Goal: Task Accomplishment & Management: Manage account settings

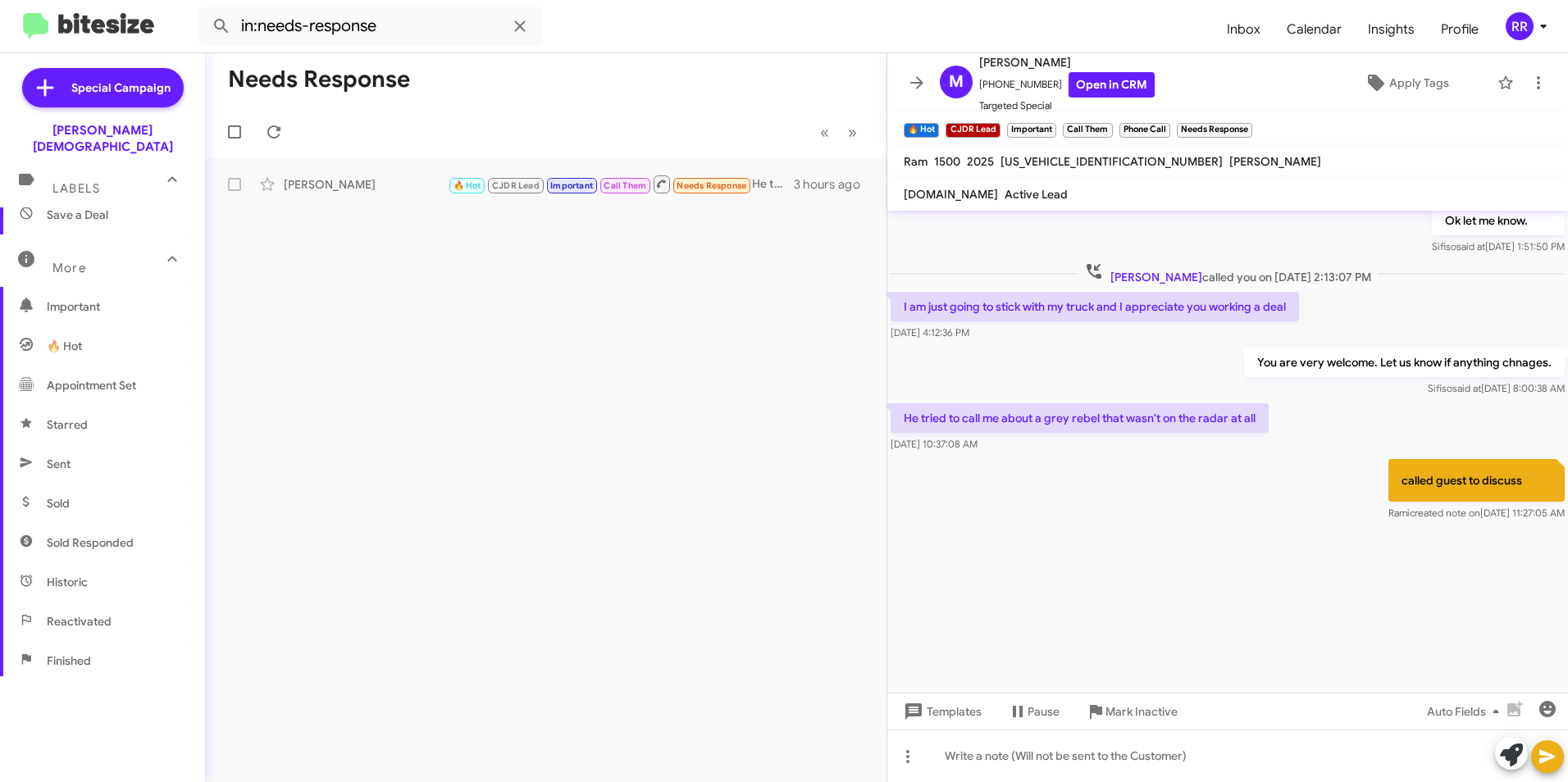
scroll to position [305, 0]
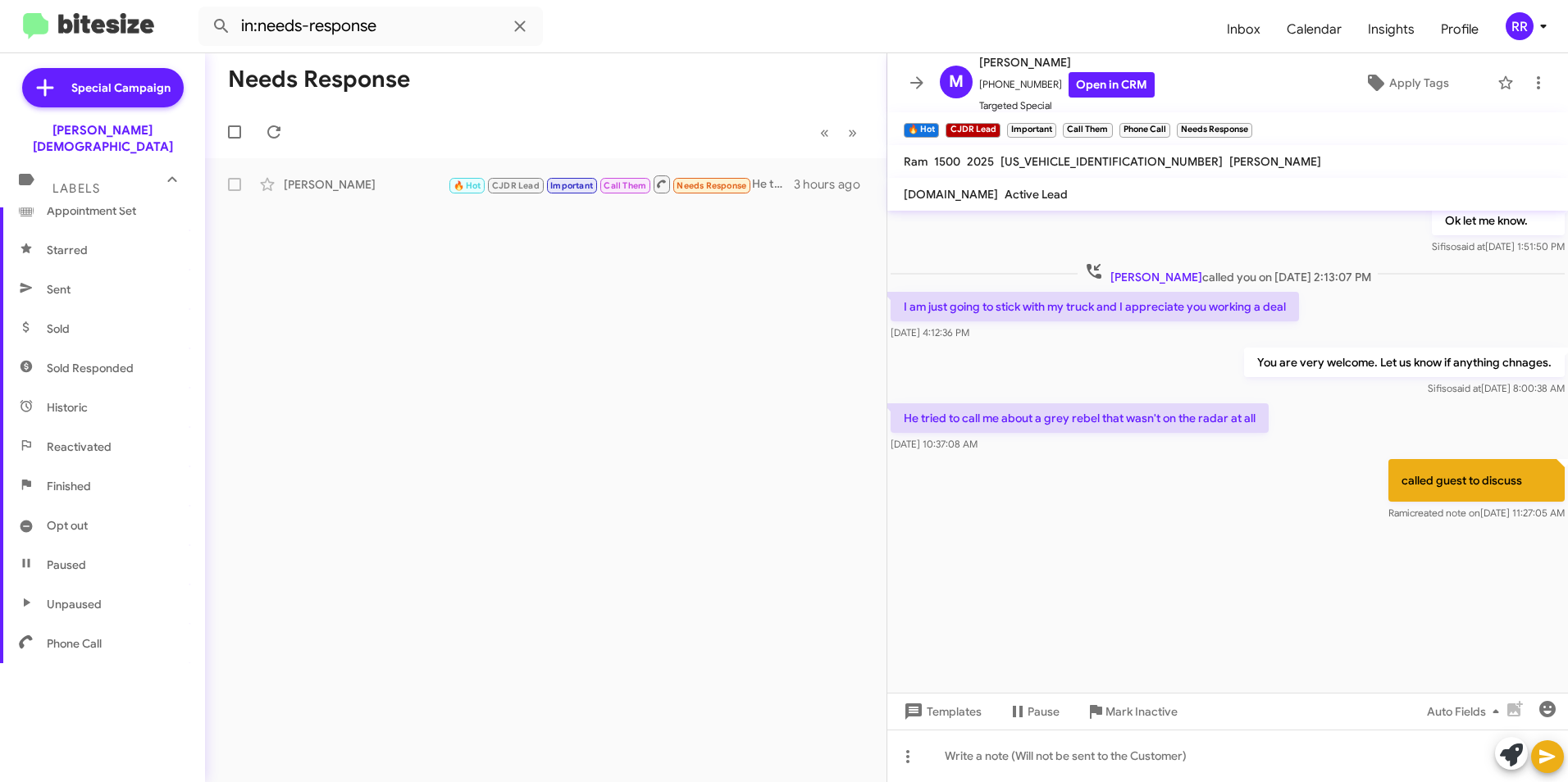
click at [77, 635] on span "Phone Call" at bounding box center [73, 644] width 55 height 17
type input "in:phone-call"
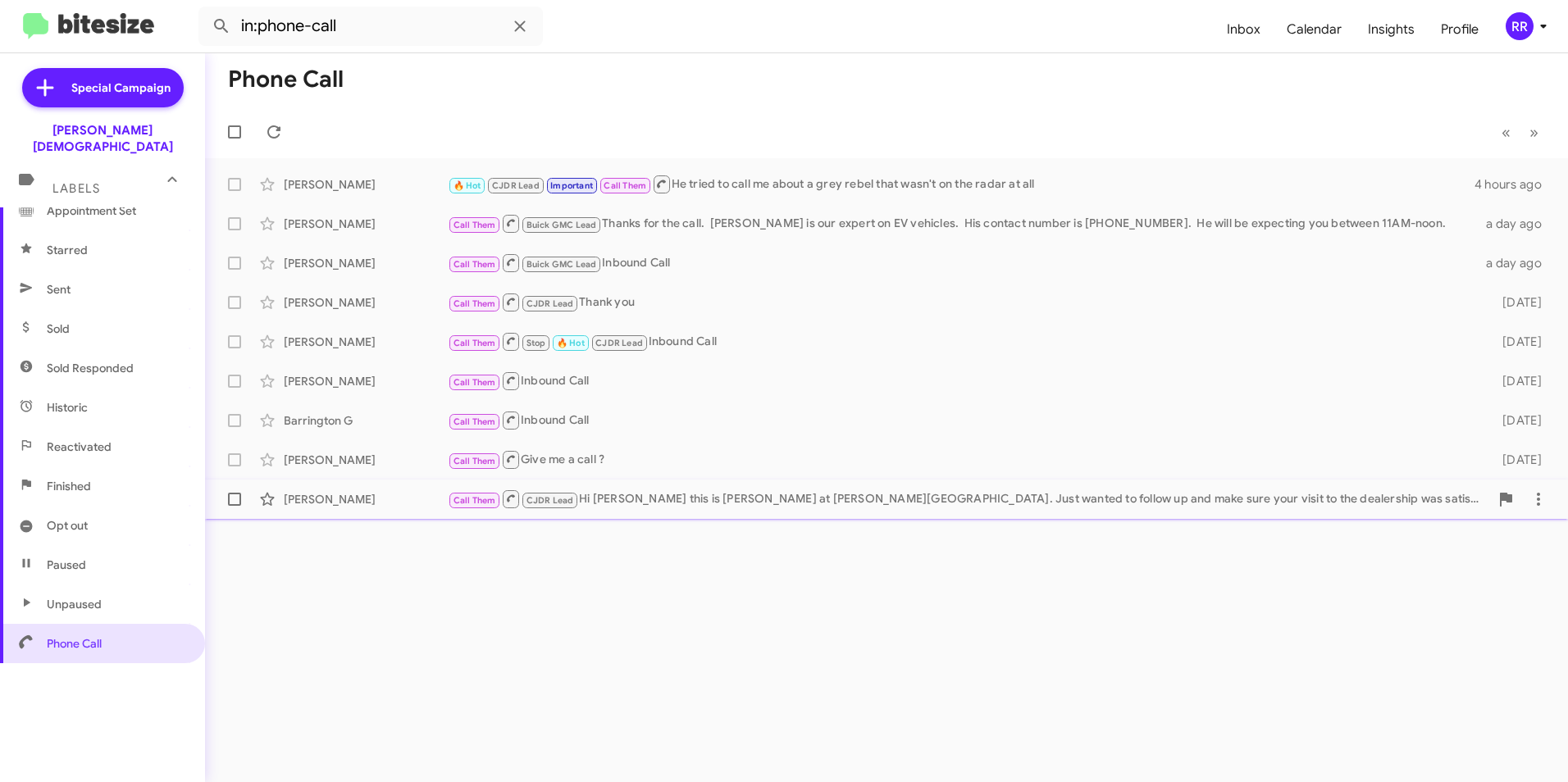
click at [364, 502] on div "[PERSON_NAME]" at bounding box center [366, 500] width 164 height 17
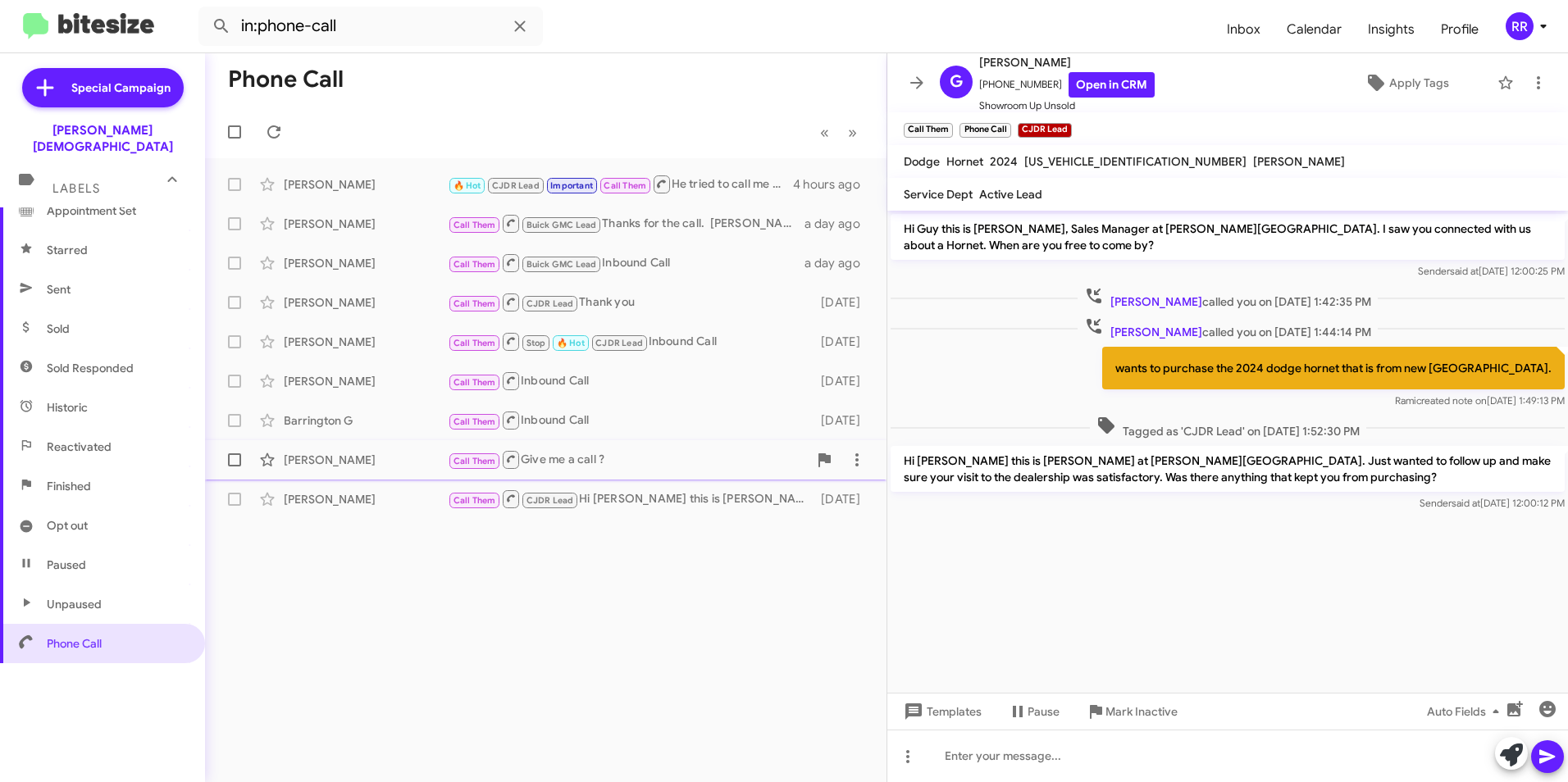
click at [365, 459] on div "[PERSON_NAME]" at bounding box center [366, 461] width 164 height 17
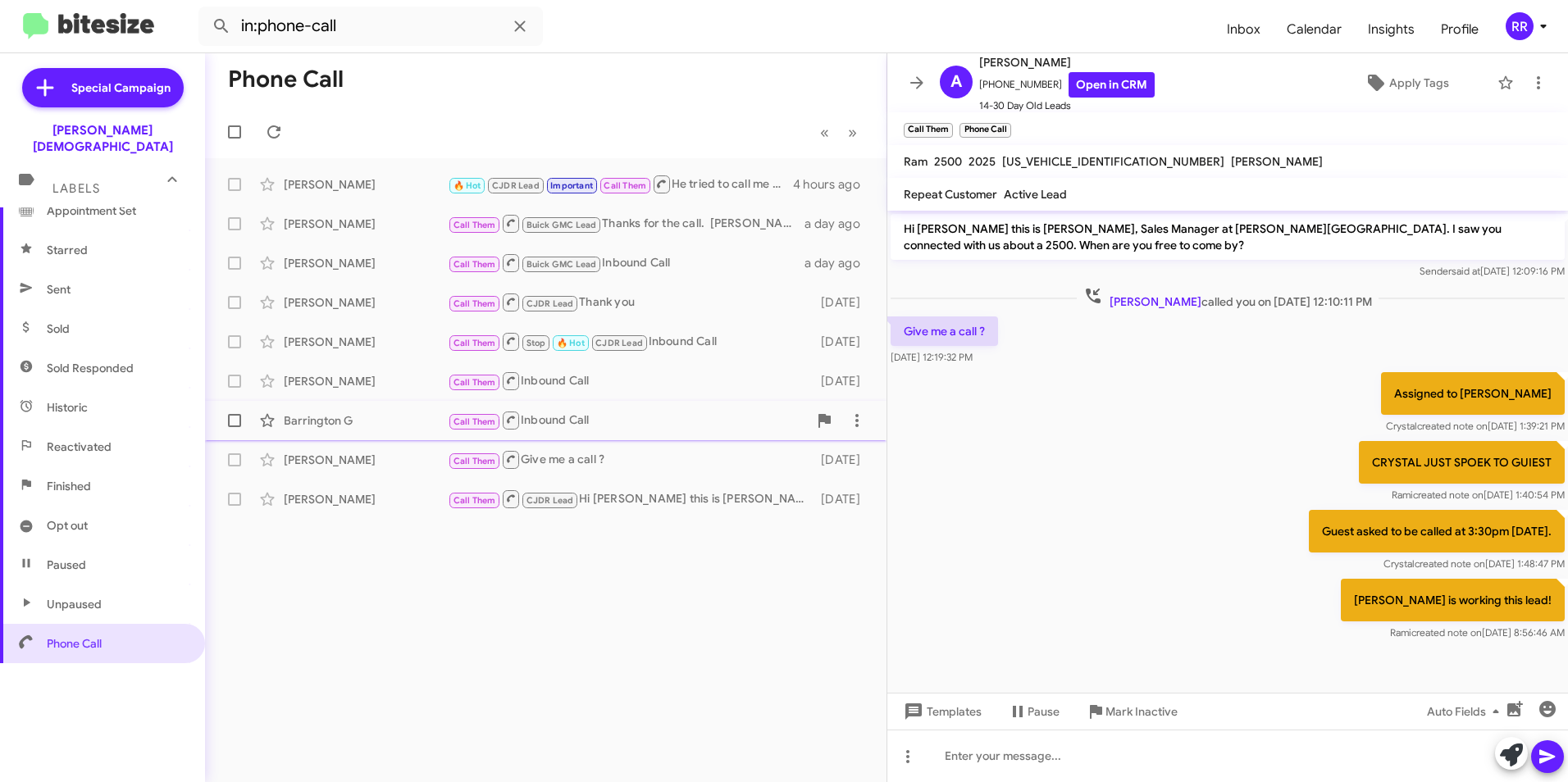
click at [359, 426] on div "Barrington G" at bounding box center [366, 421] width 164 height 17
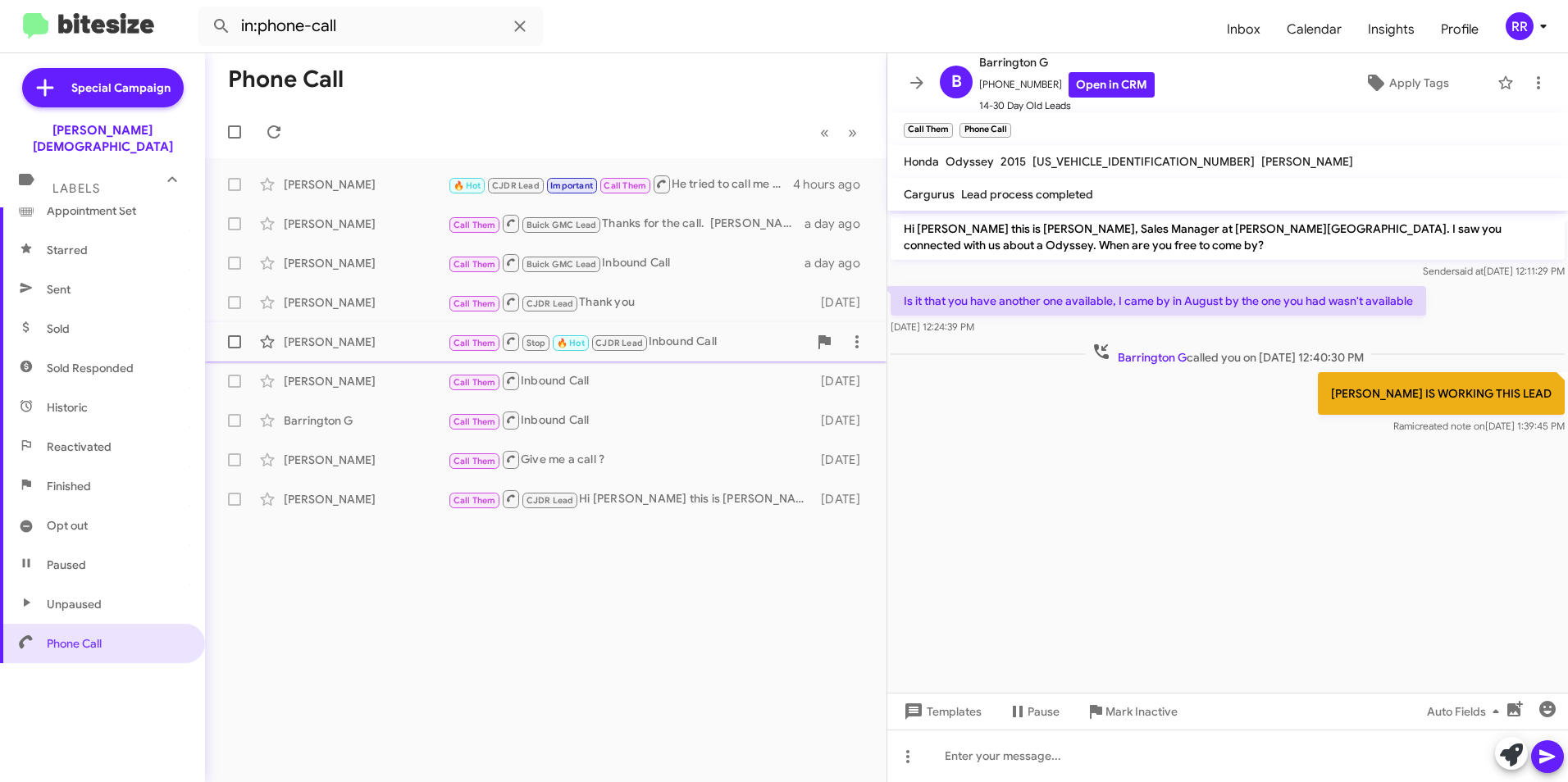
click at [430, 340] on div "[PERSON_NAME]" at bounding box center [366, 342] width 164 height 17
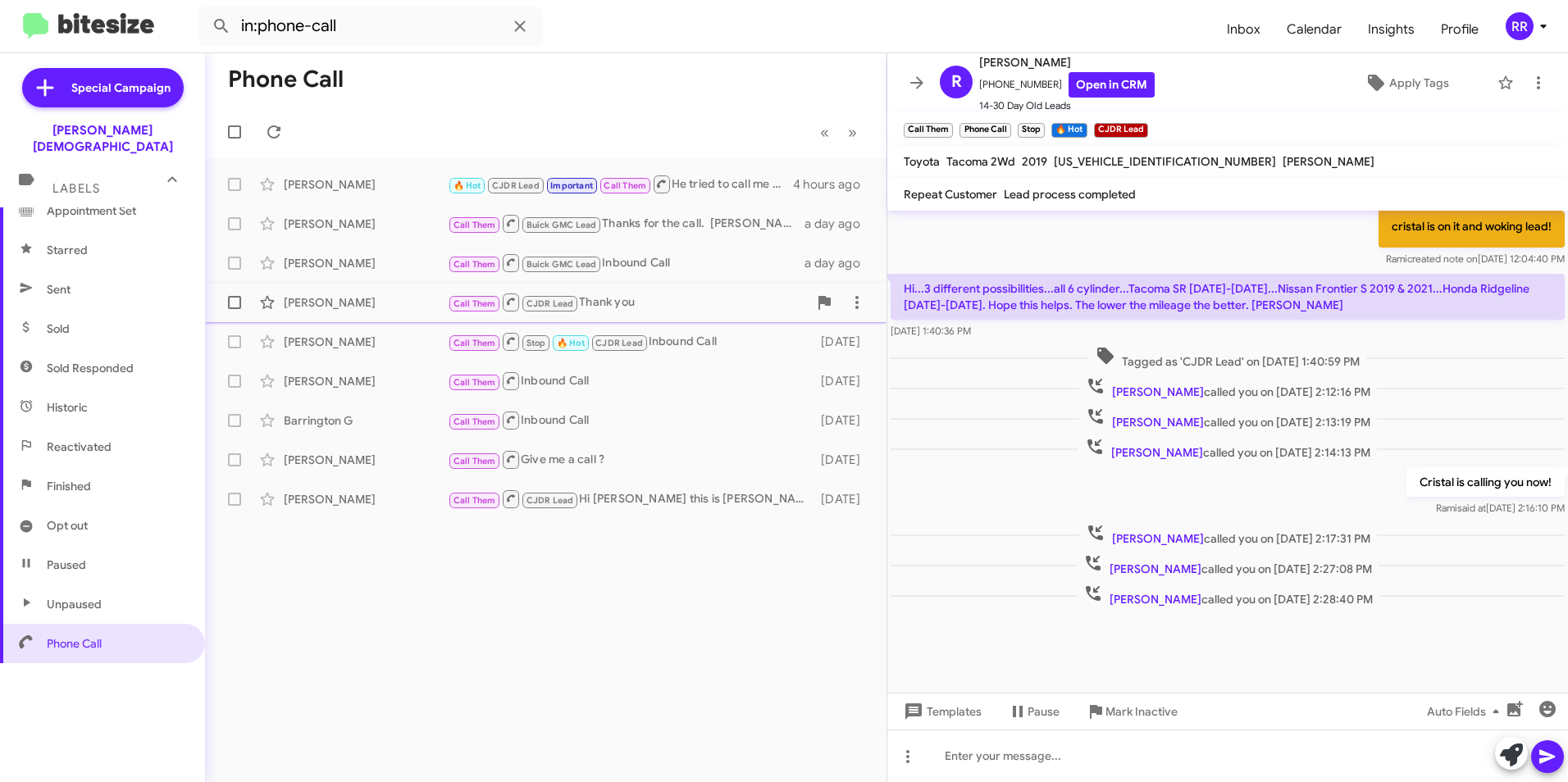
click at [432, 317] on div "[PERSON_NAME] Call Them CJDR Lead Thank you [DATE]" at bounding box center [546, 302] width 656 height 33
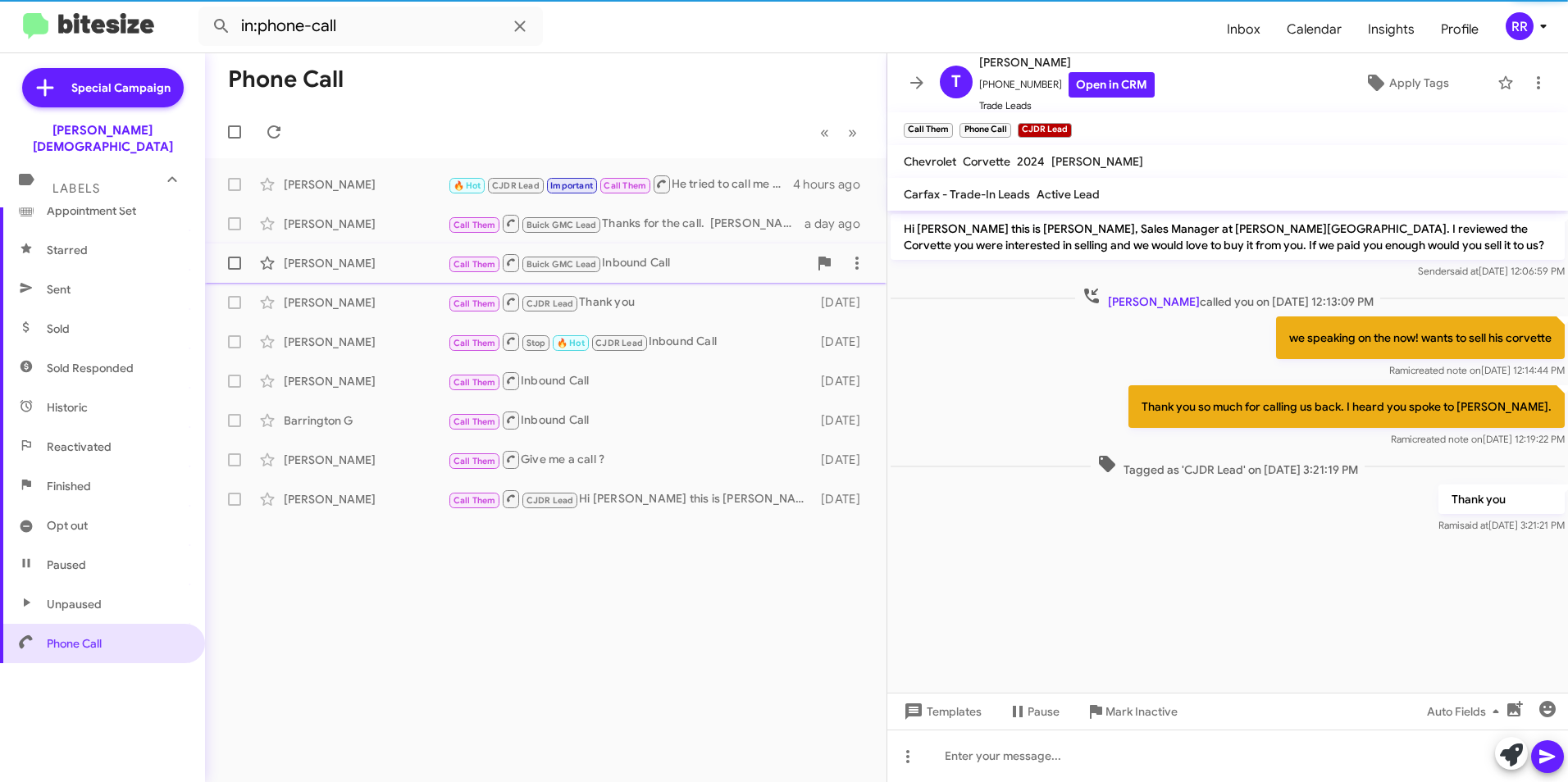
click at [417, 277] on div "[PERSON_NAME] Call Them Buick GMC Lead Inbound Call a day ago" at bounding box center [546, 263] width 656 height 33
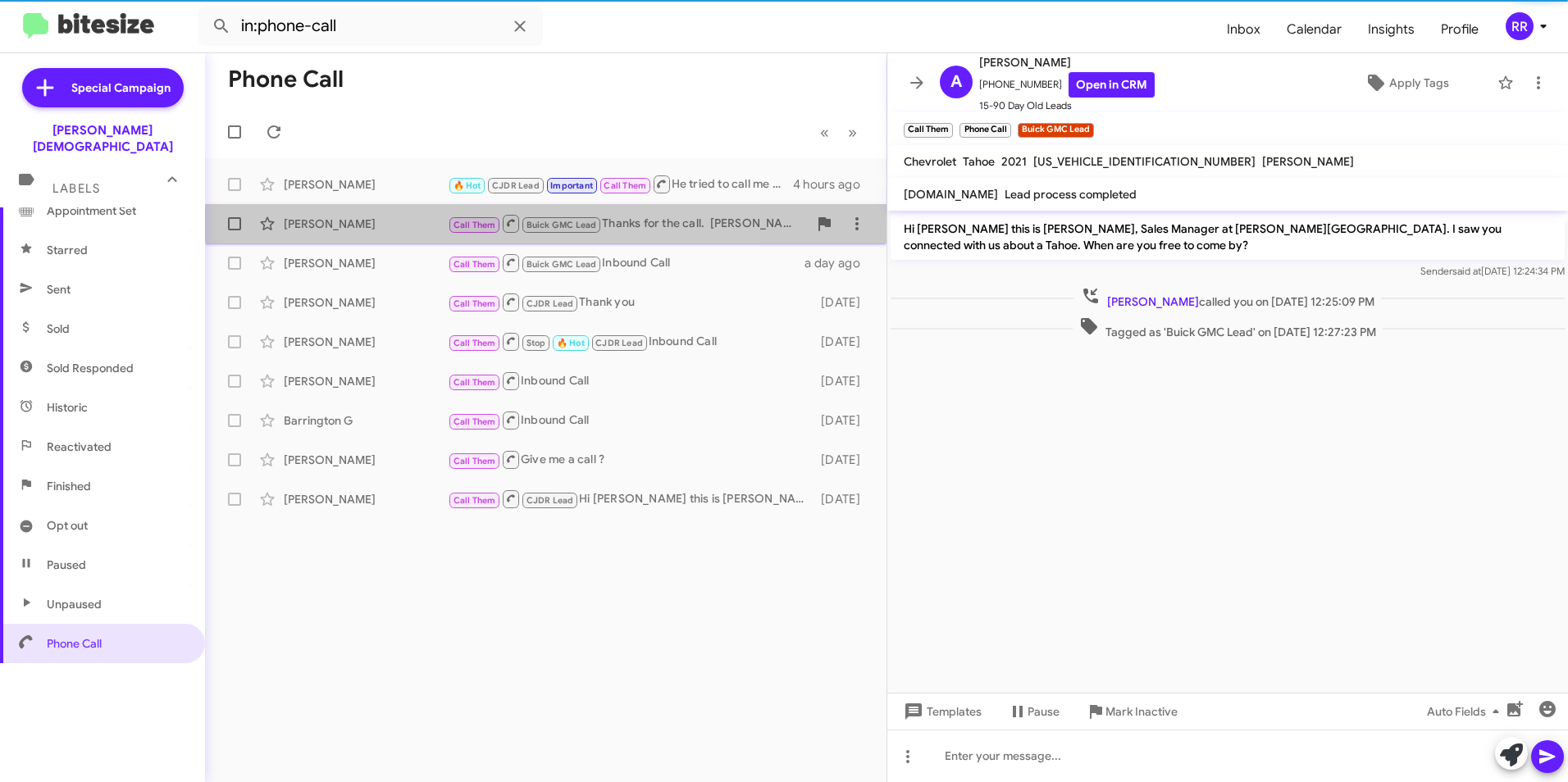
click at [407, 228] on div "[PERSON_NAME]" at bounding box center [366, 224] width 164 height 17
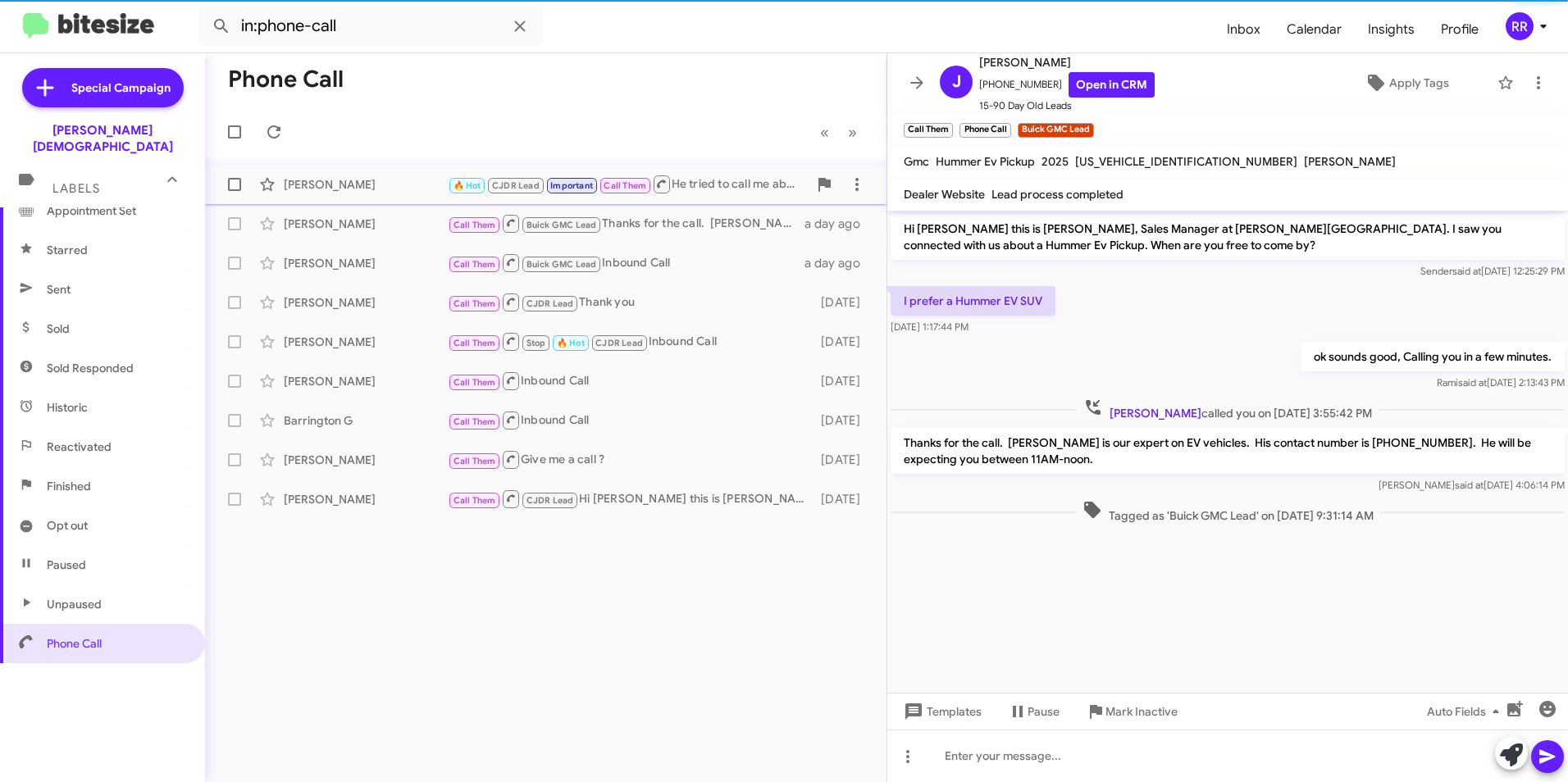
click at [396, 194] on div "[PERSON_NAME] 🔥 Hot CJDR Lead Important Call Them He tried to call me about a g…" at bounding box center [546, 184] width 656 height 33
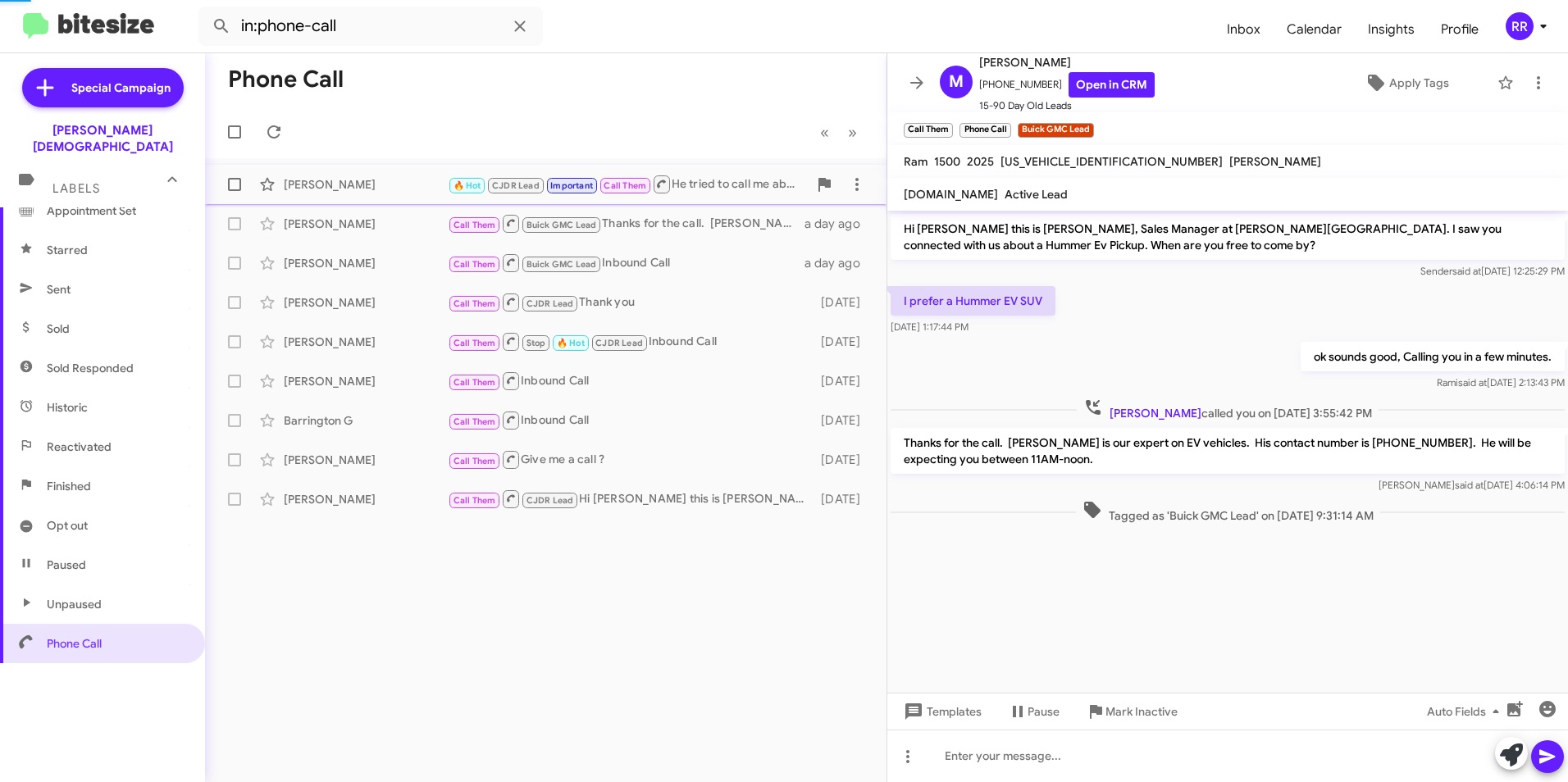
scroll to position [736, 0]
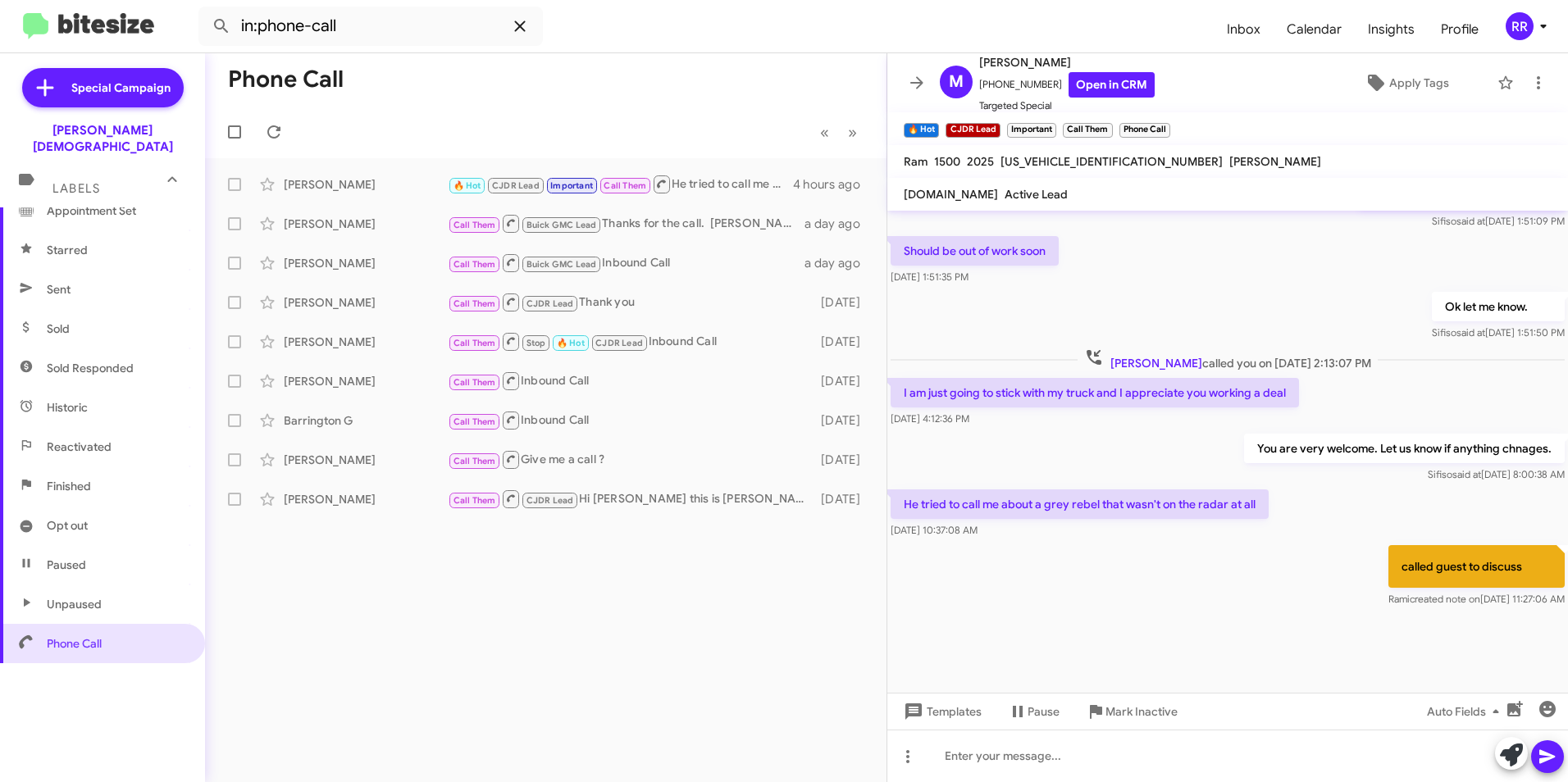
click at [522, 24] on icon at bounding box center [519, 25] width 10 height 10
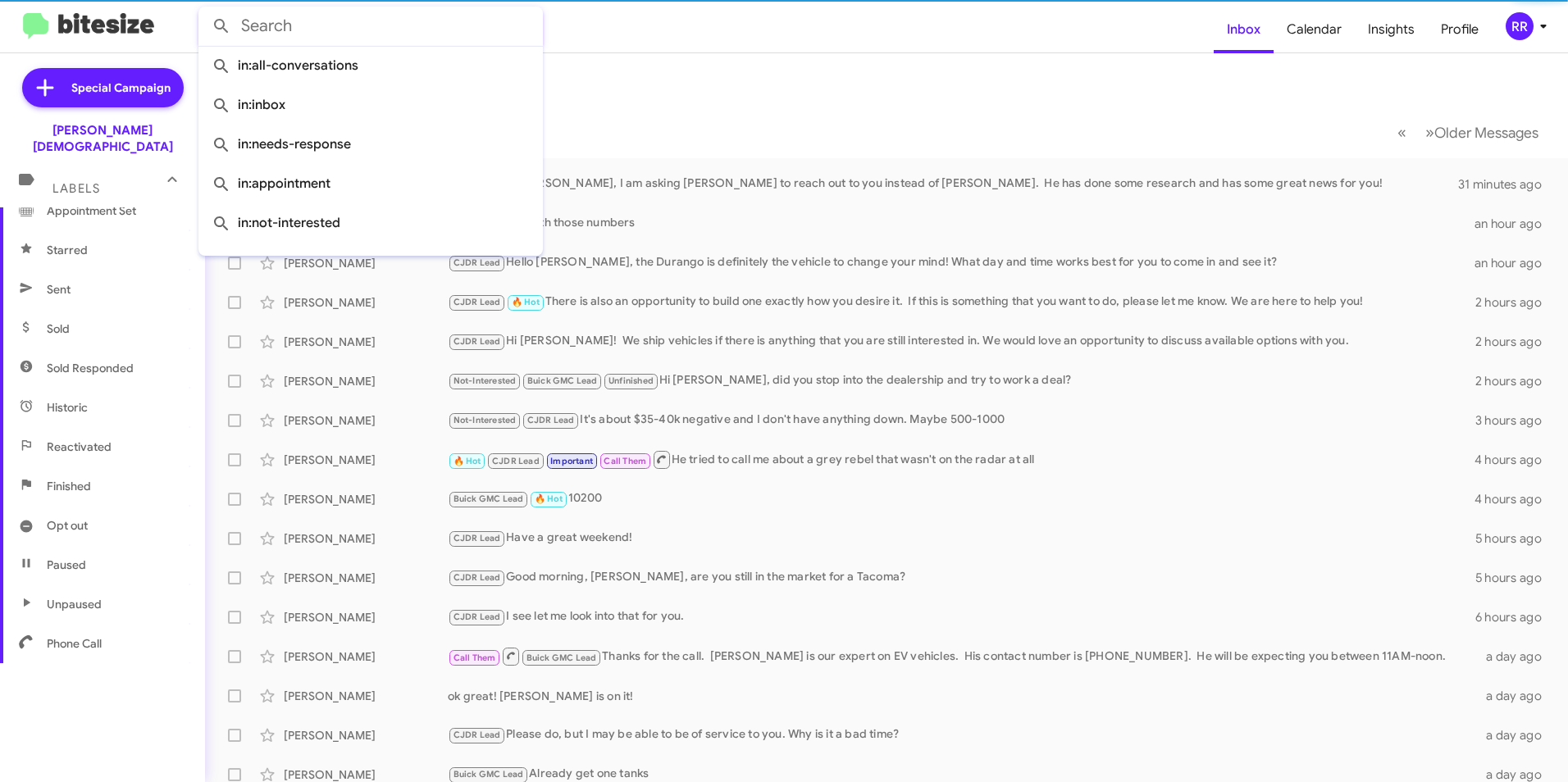
click at [677, 28] on form at bounding box center [706, 26] width 1015 height 39
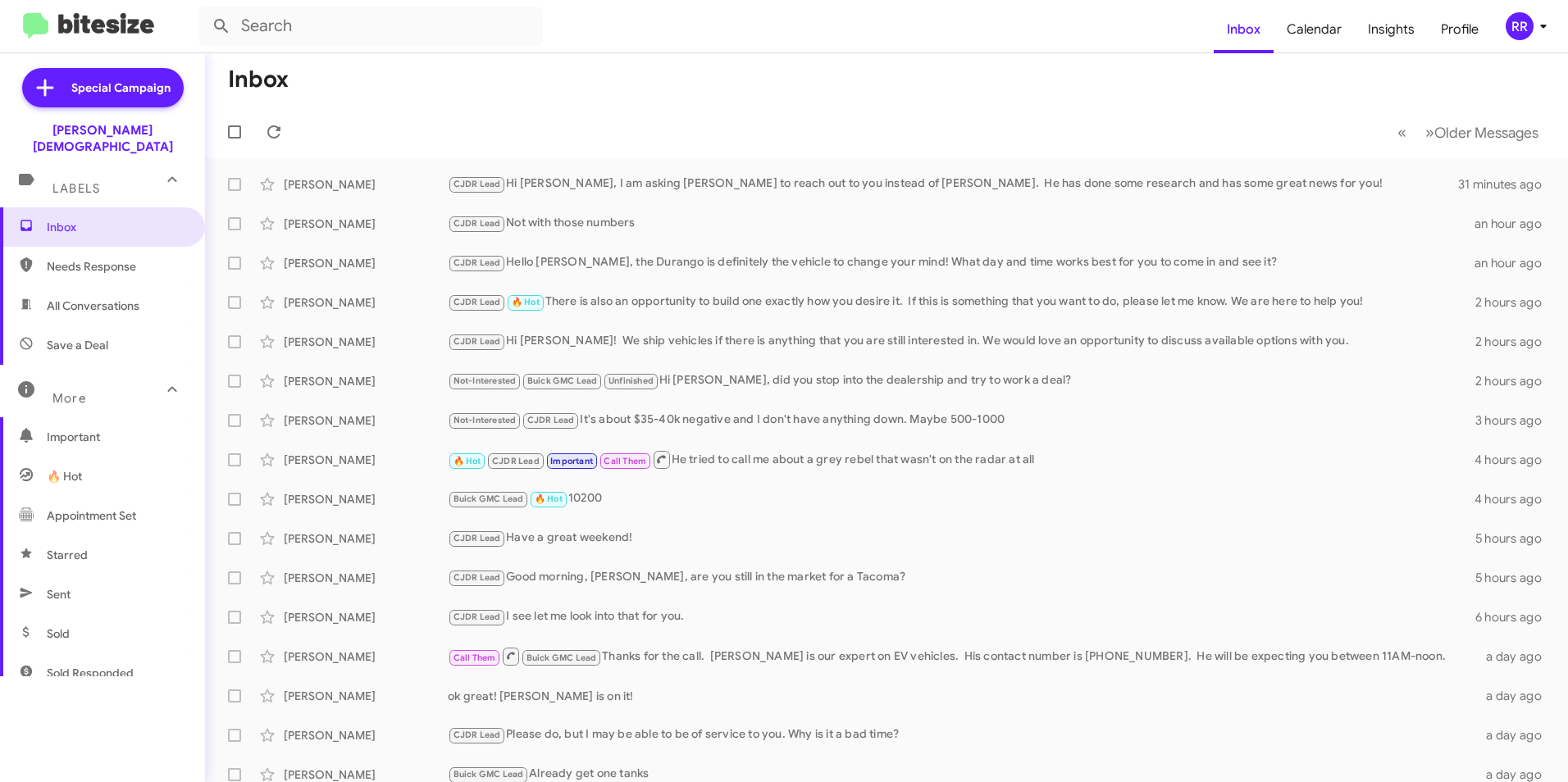
click at [82, 258] on span "Needs Response" at bounding box center [116, 267] width 139 height 17
type input "in:needs-response"
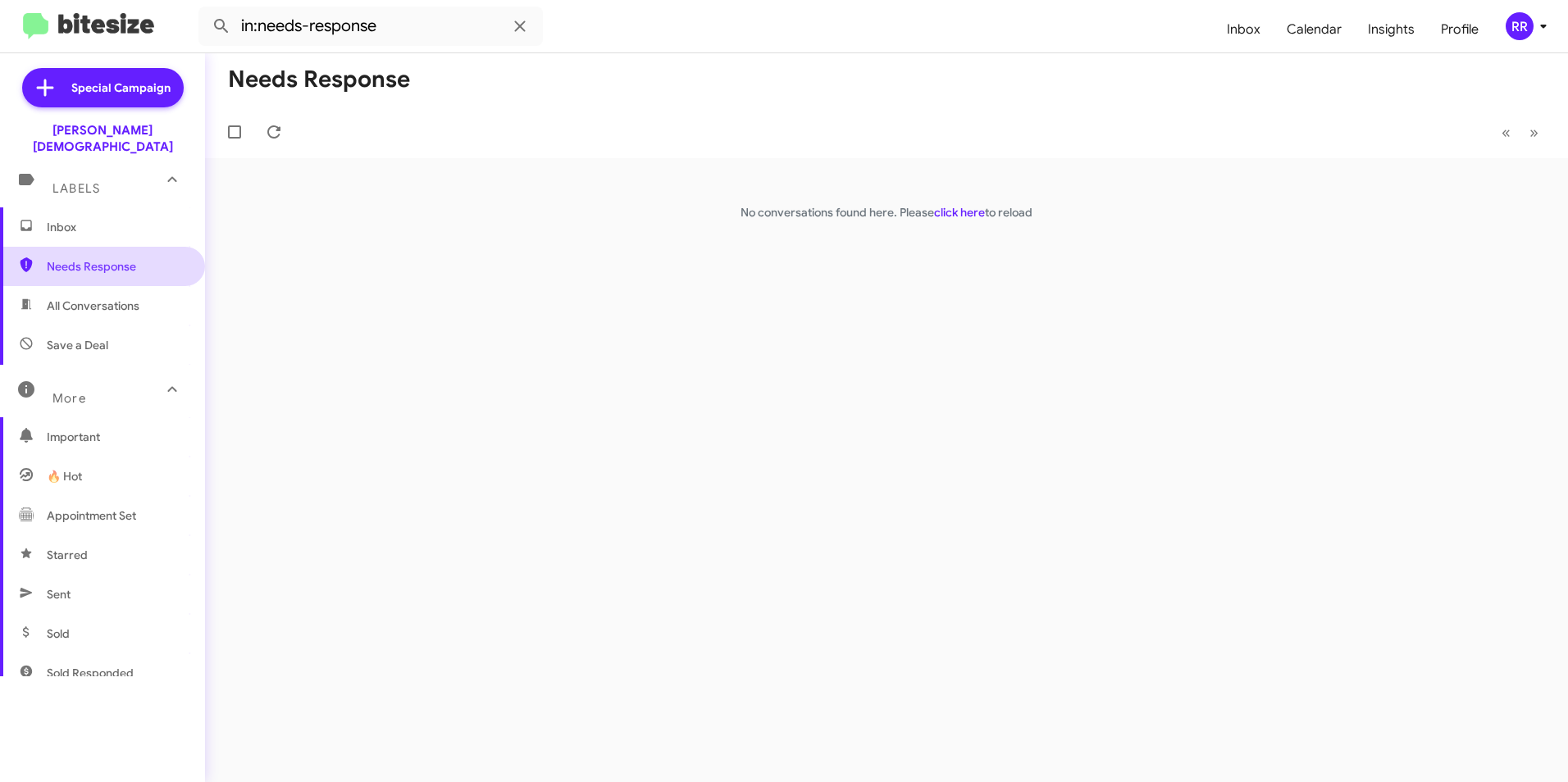
click at [116, 258] on span "Needs Response" at bounding box center [116, 267] width 139 height 17
click at [80, 258] on span "Needs Response" at bounding box center [116, 267] width 139 height 17
click at [81, 219] on span "Inbox" at bounding box center [116, 228] width 139 height 17
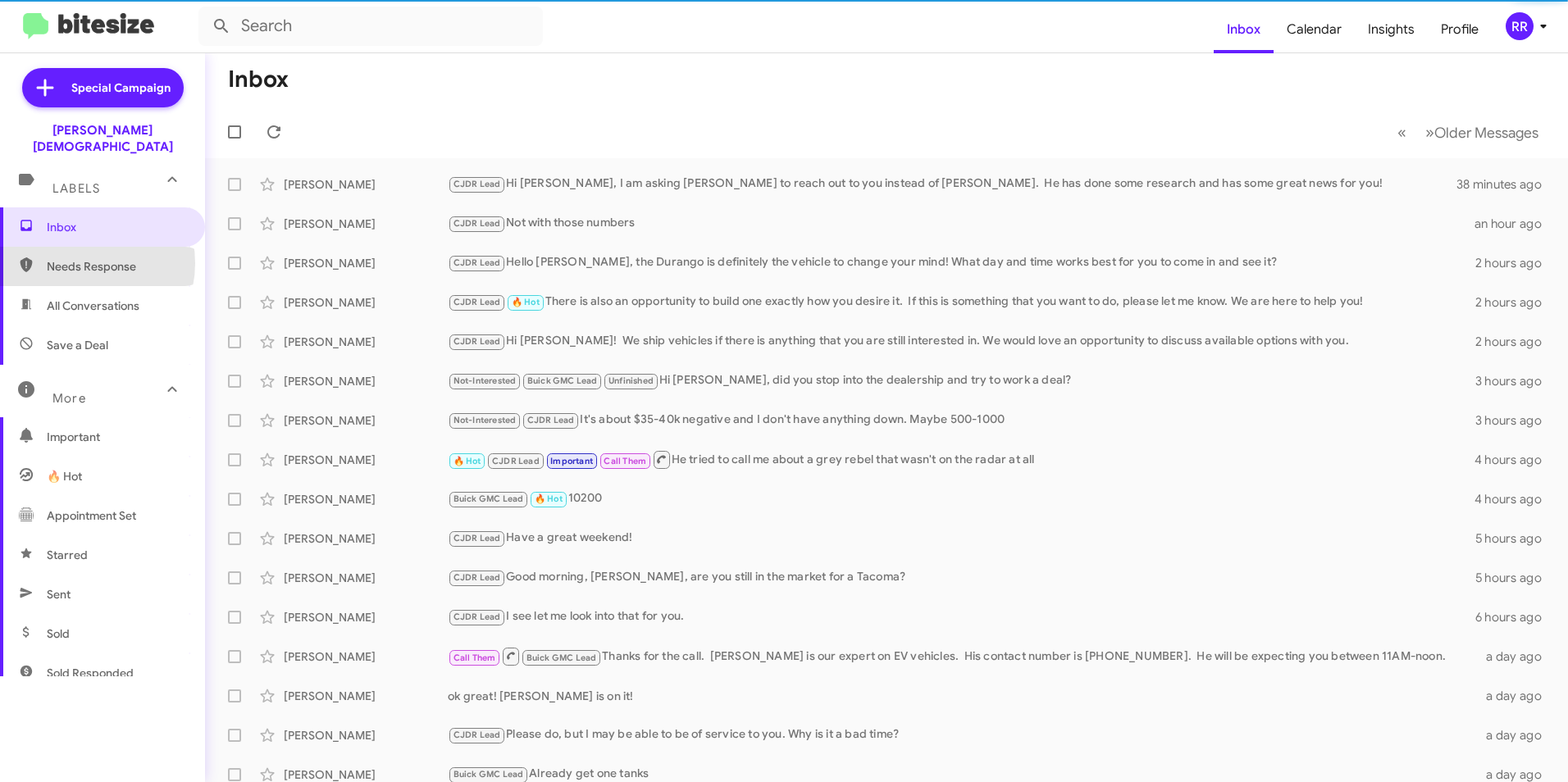
click at [79, 258] on span "Needs Response" at bounding box center [116, 267] width 139 height 17
type input "in:needs-response"
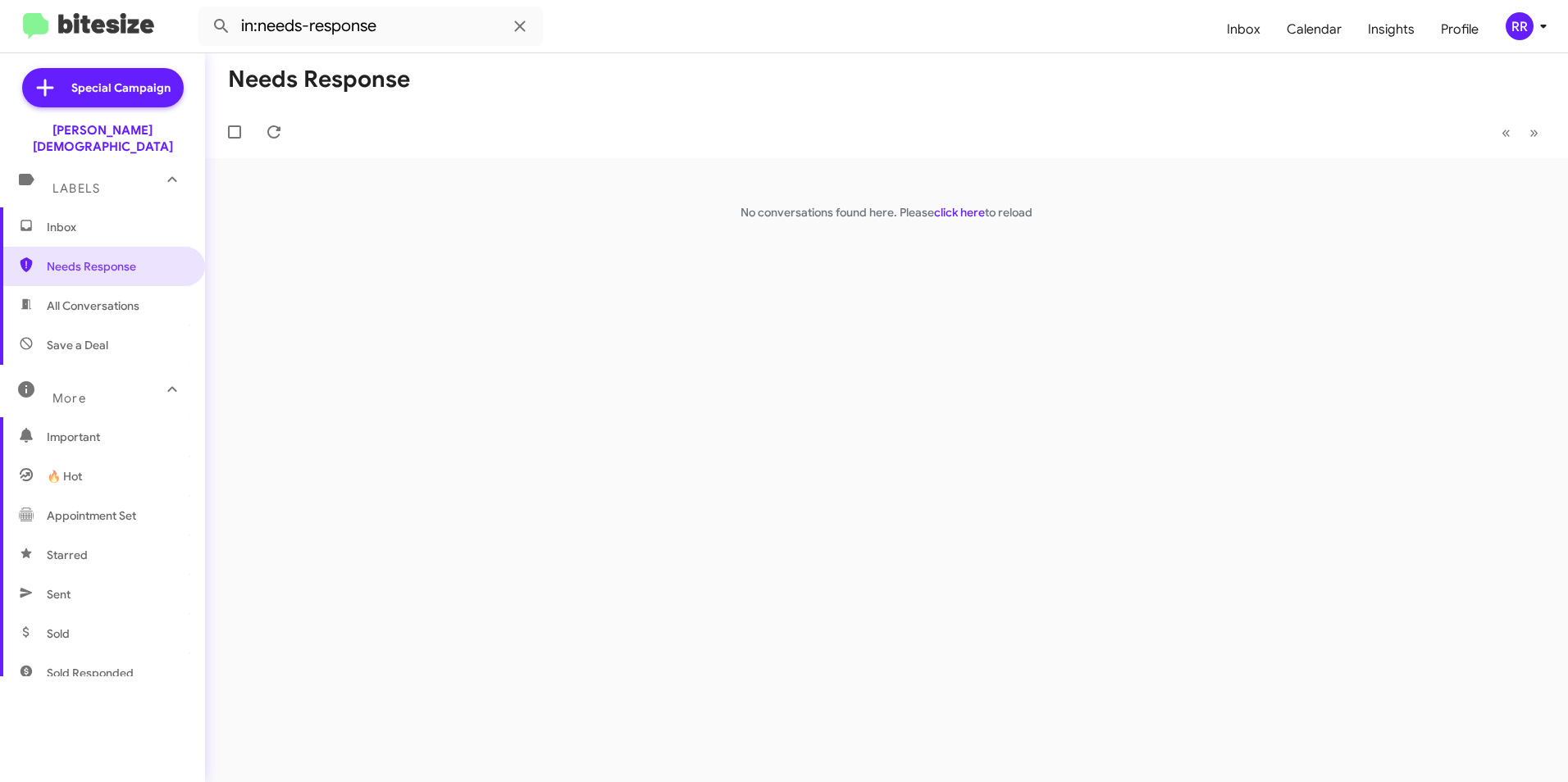
drag, startPoint x: 604, startPoint y: 134, endPoint x: 595, endPoint y: 149, distance: 17.5
click at [607, 136] on mat-toolbar-row "« Previous » Next" at bounding box center [887, 132] width 1364 height 53
click at [69, 258] on span "Needs Response" at bounding box center [116, 267] width 139 height 17
